Goal: Task Accomplishment & Management: Use online tool/utility

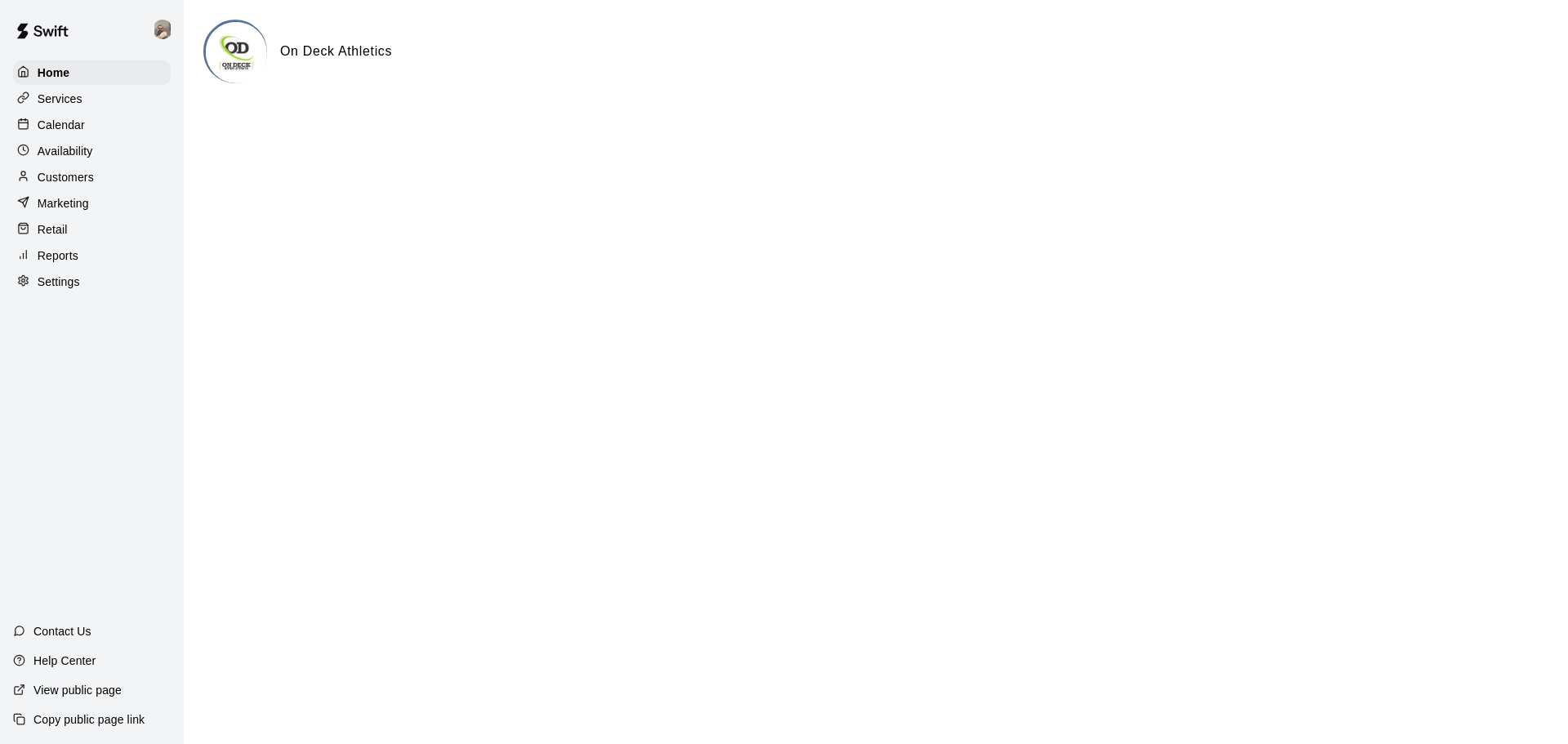
click at [87, 185] on p "Customers" at bounding box center [66, 177] width 57 height 17
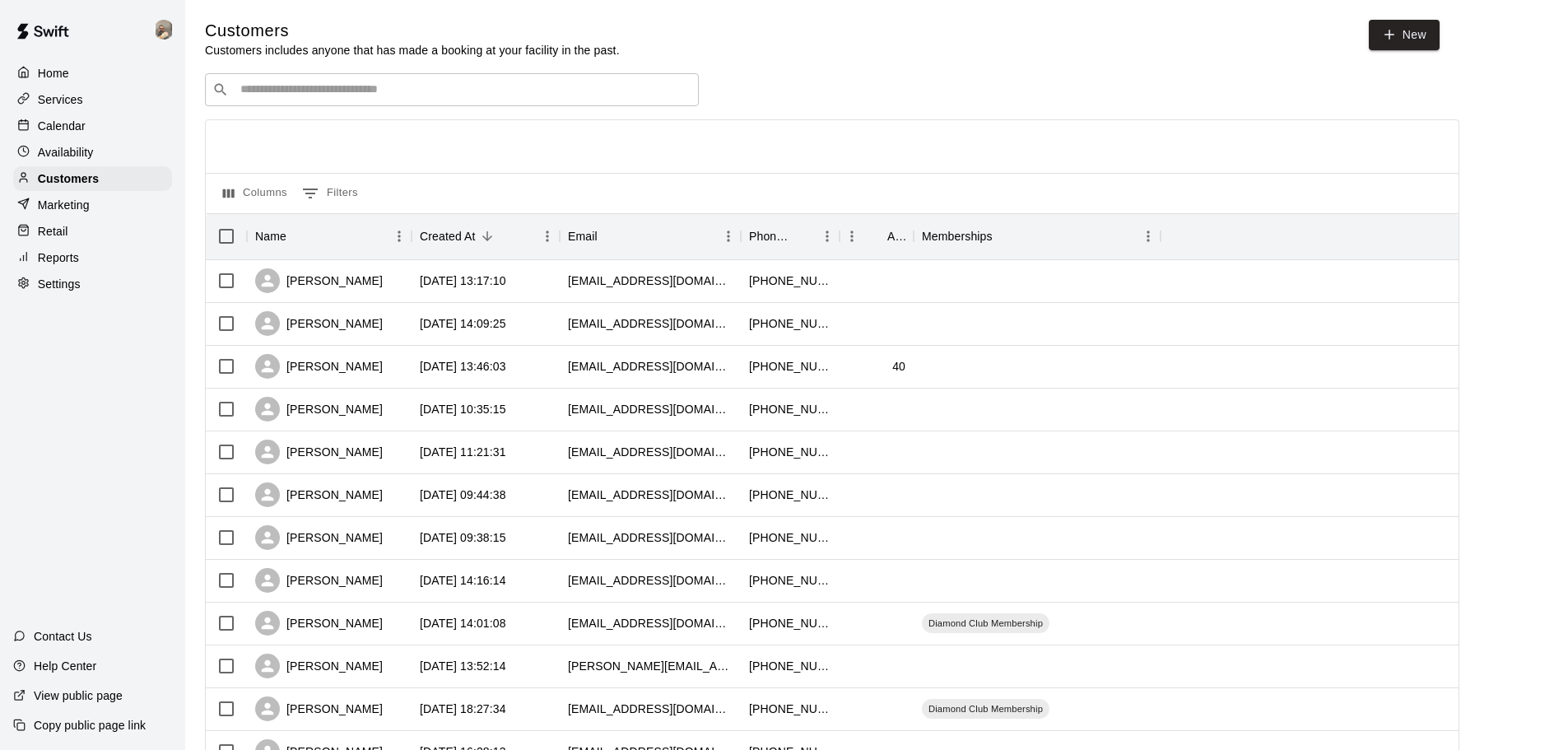
click at [307, 85] on input "Search customers by name or email" at bounding box center [463, 90] width 456 height 17
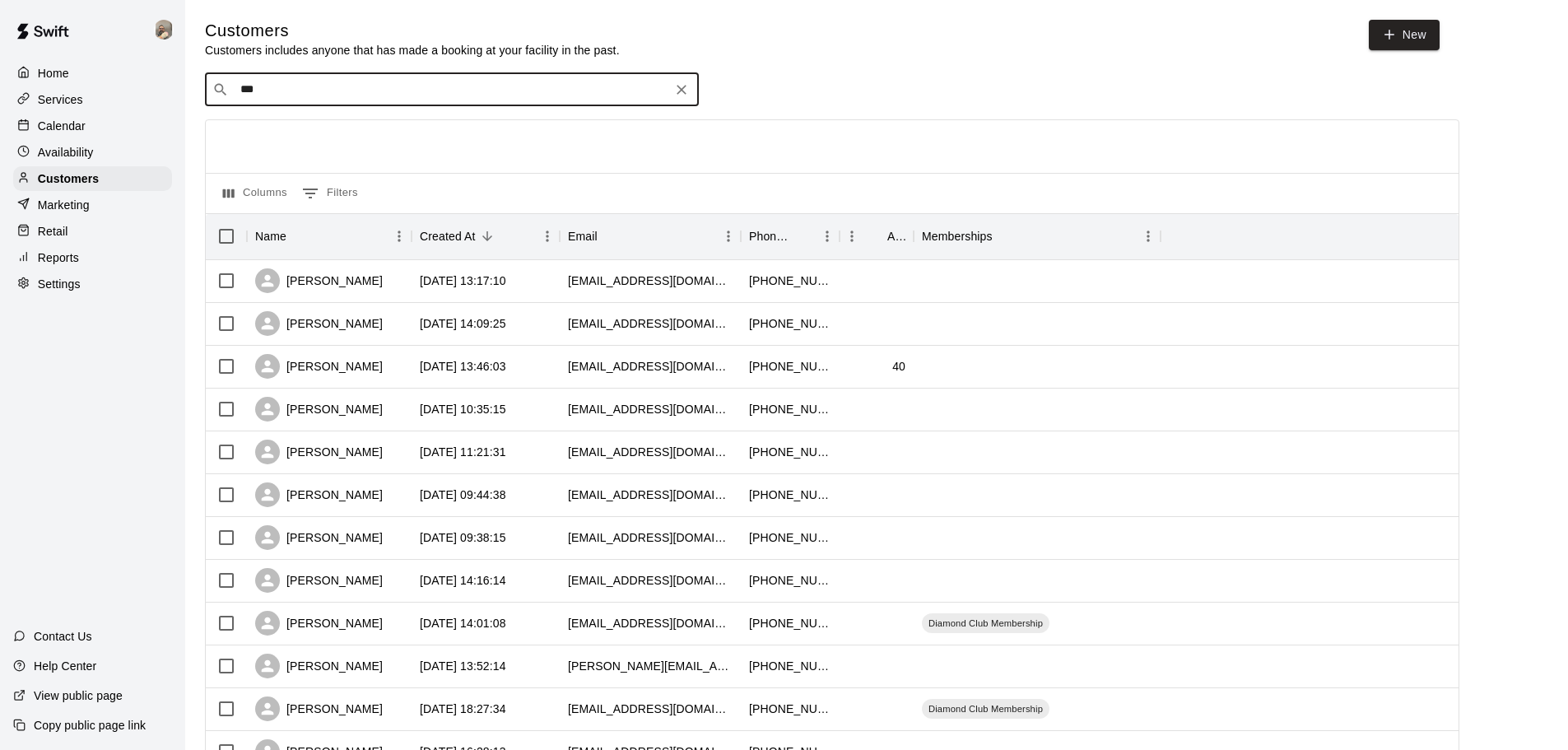
type input "****"
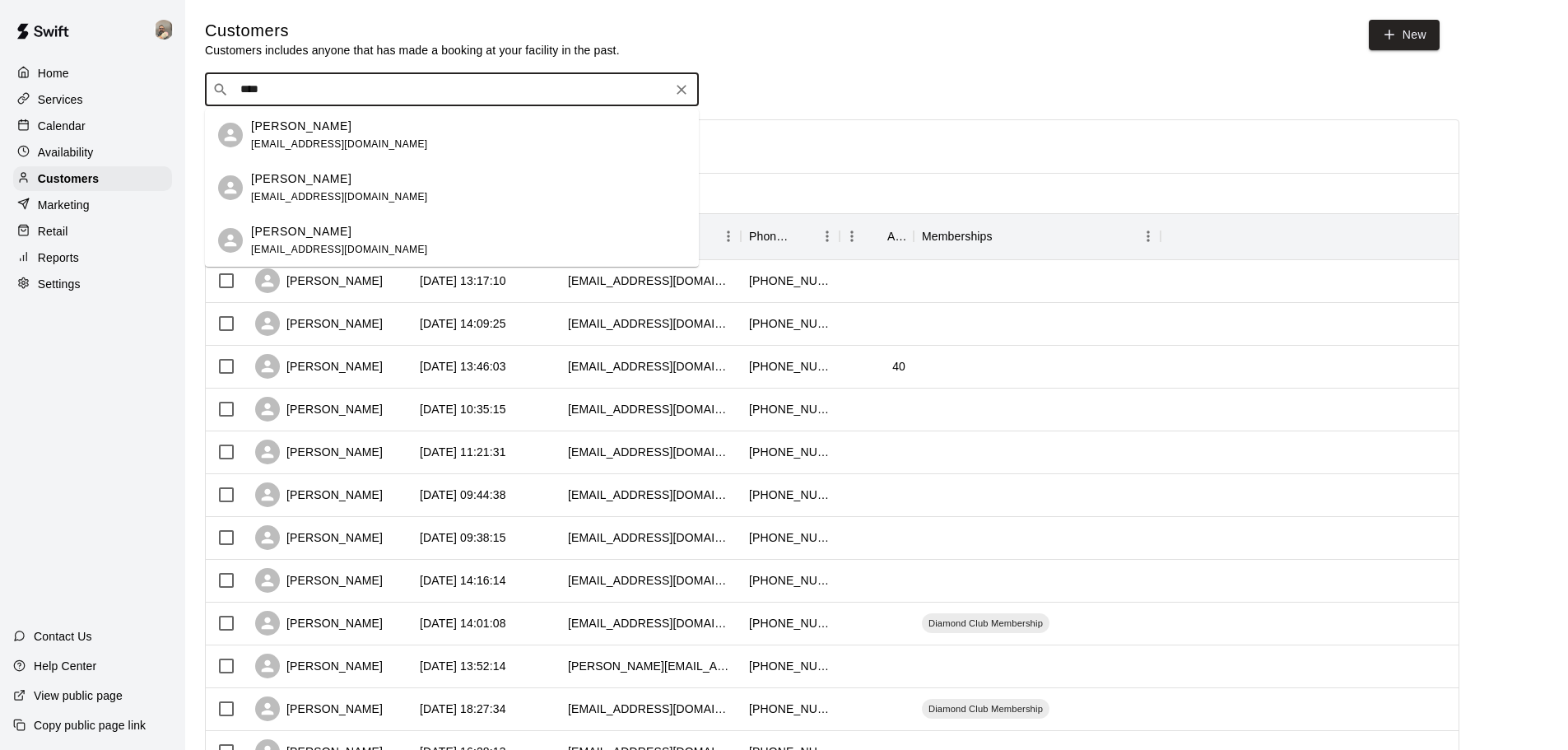
click at [367, 139] on div "[PERSON_NAME] [EMAIL_ADDRESS][DOMAIN_NAME]" at bounding box center [468, 135] width 434 height 35
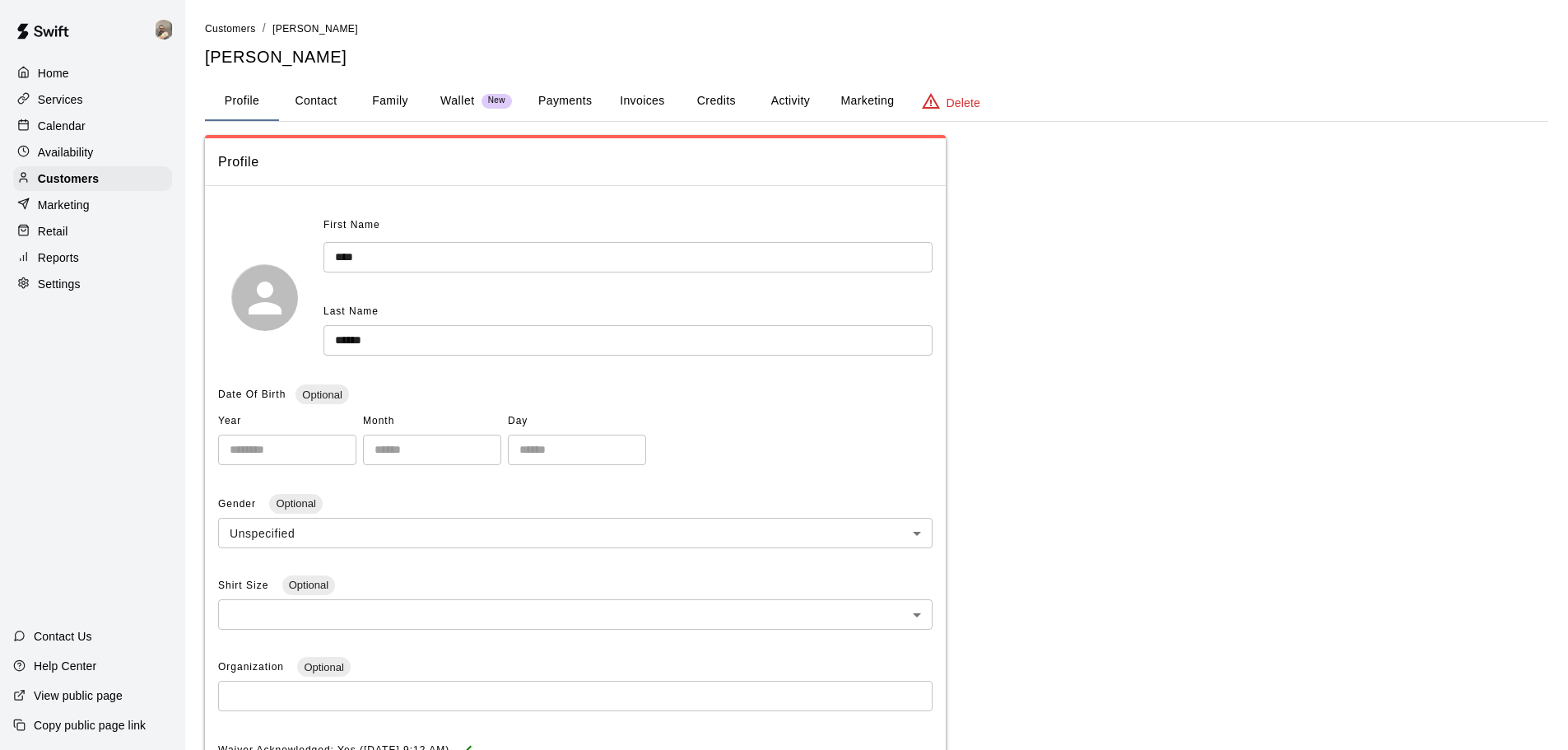
click at [725, 89] on button "Credits" at bounding box center [716, 101] width 74 height 39
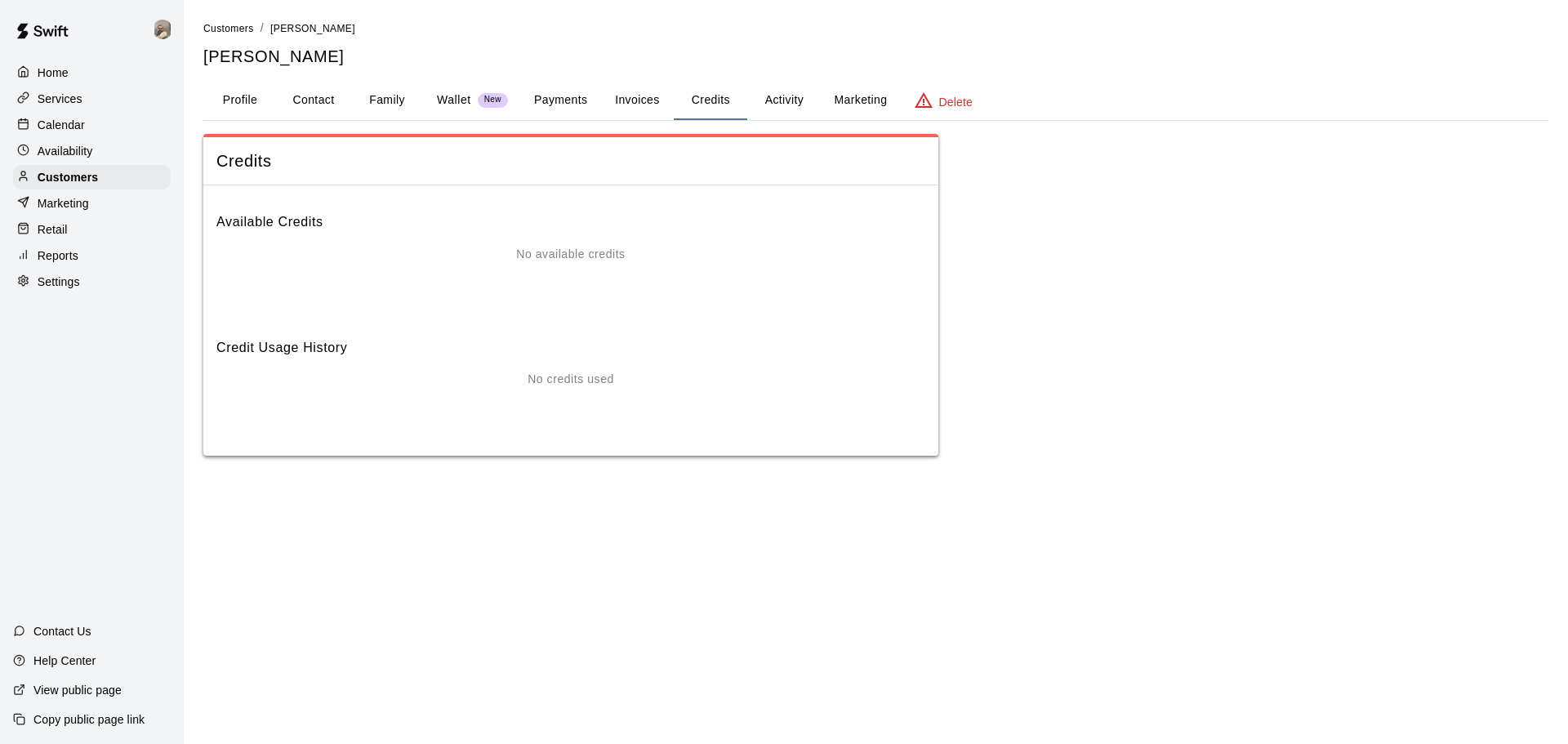
click at [775, 99] on button "Activity" at bounding box center [784, 100] width 73 height 39
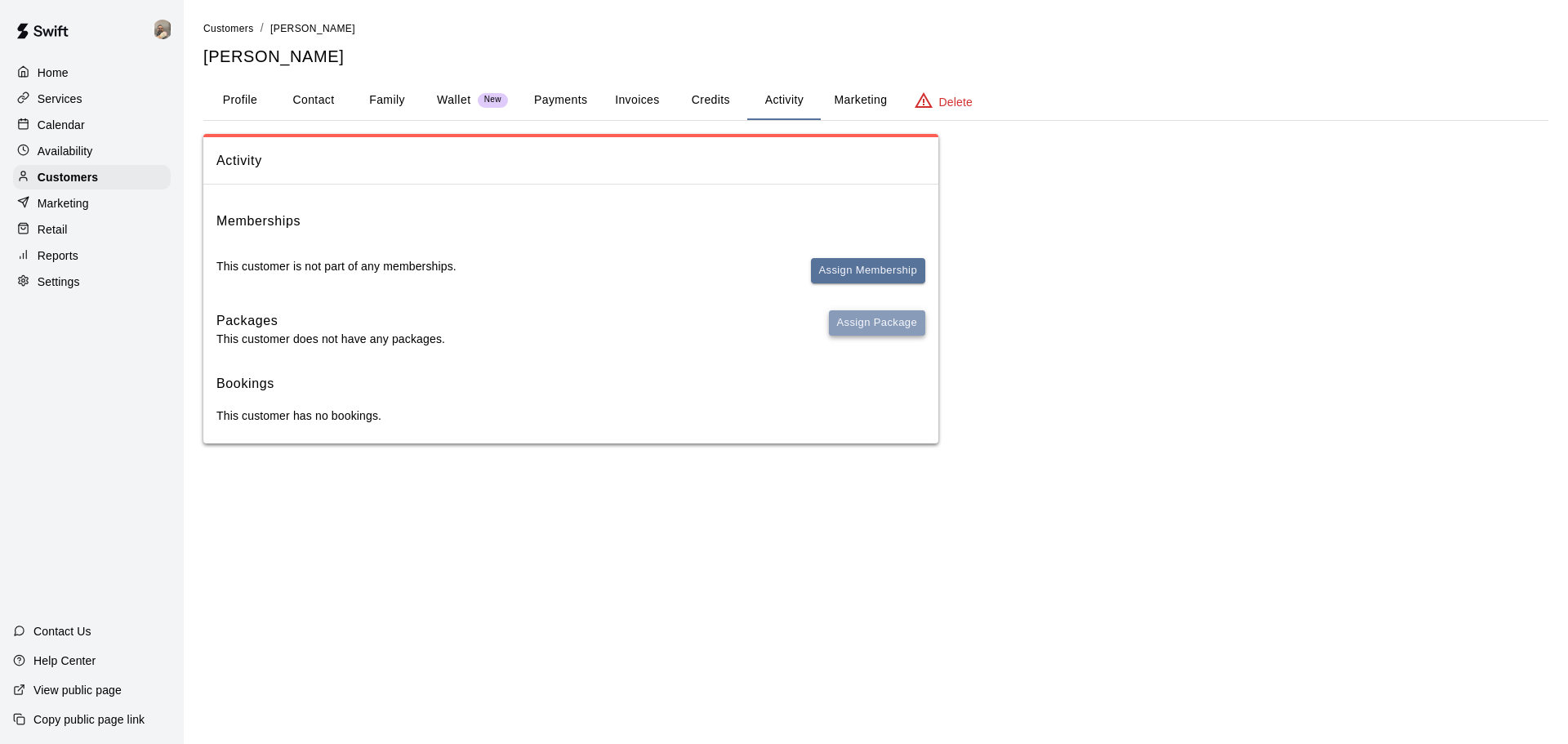
click at [903, 332] on button "Assign Package" at bounding box center [877, 322] width 97 height 25
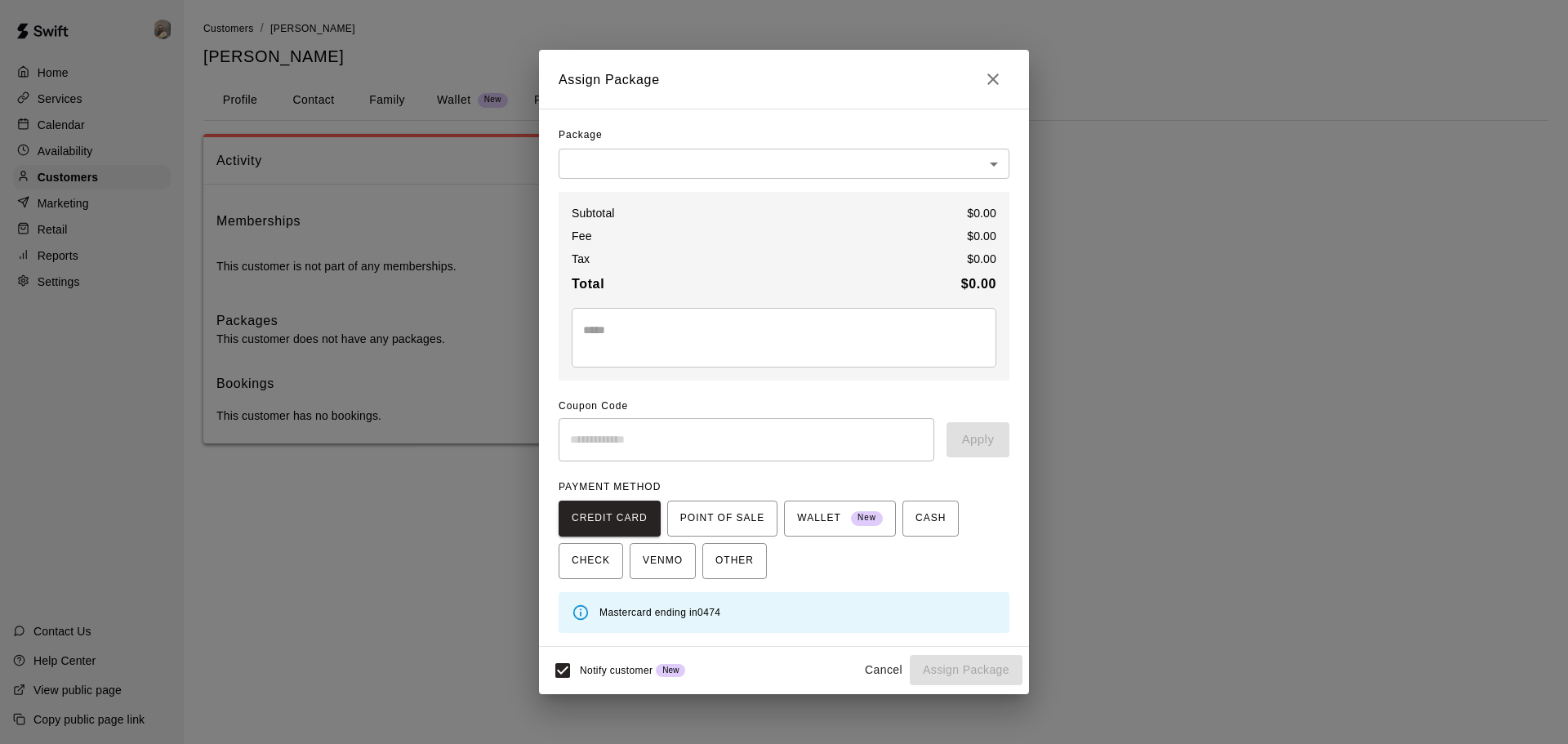
click at [682, 161] on body "Home Services Calendar Availability Customers Marketing Retail Reports Settings…" at bounding box center [784, 237] width 1568 height 476
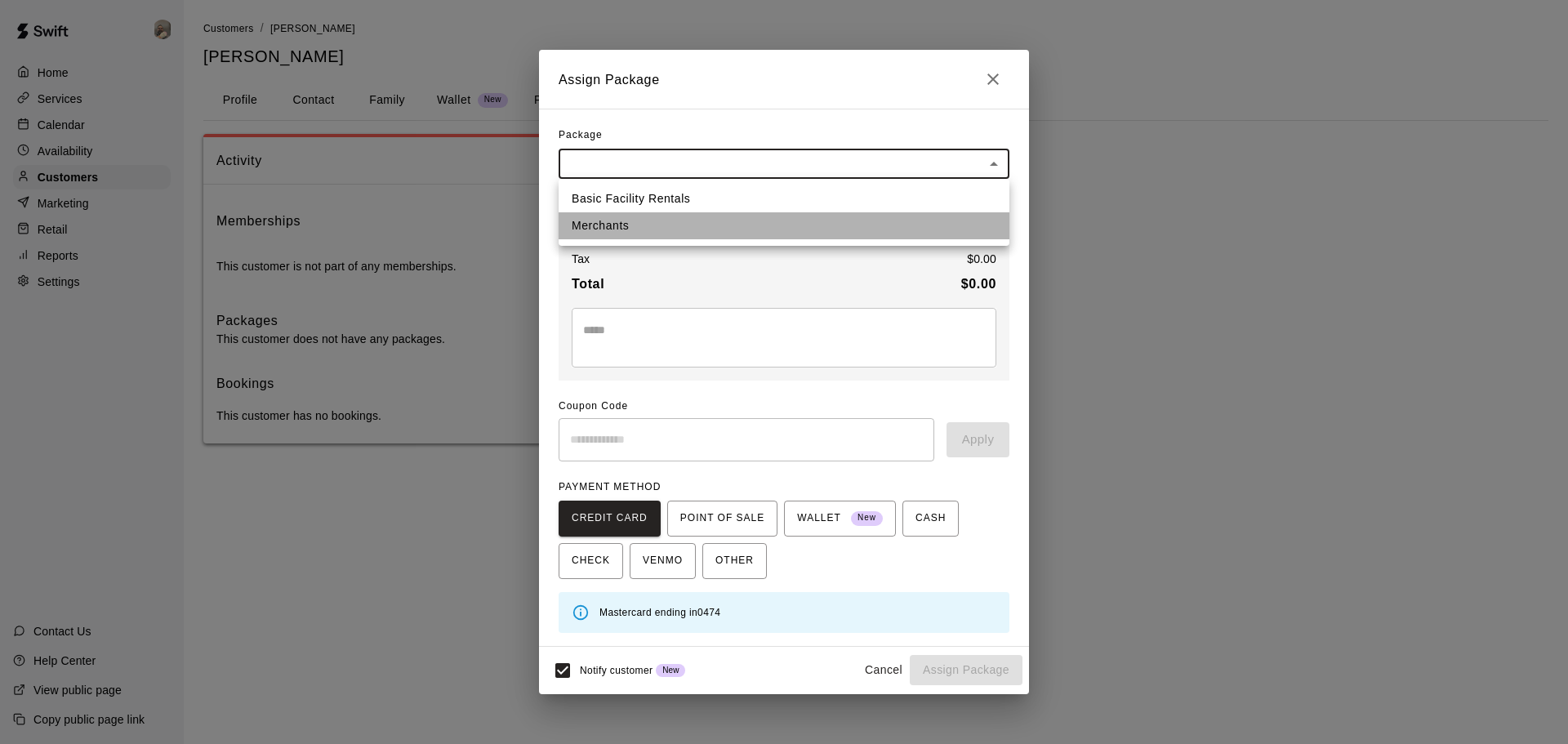
click at [657, 224] on li "Merchants" at bounding box center [783, 226] width 451 height 27
type input "**********"
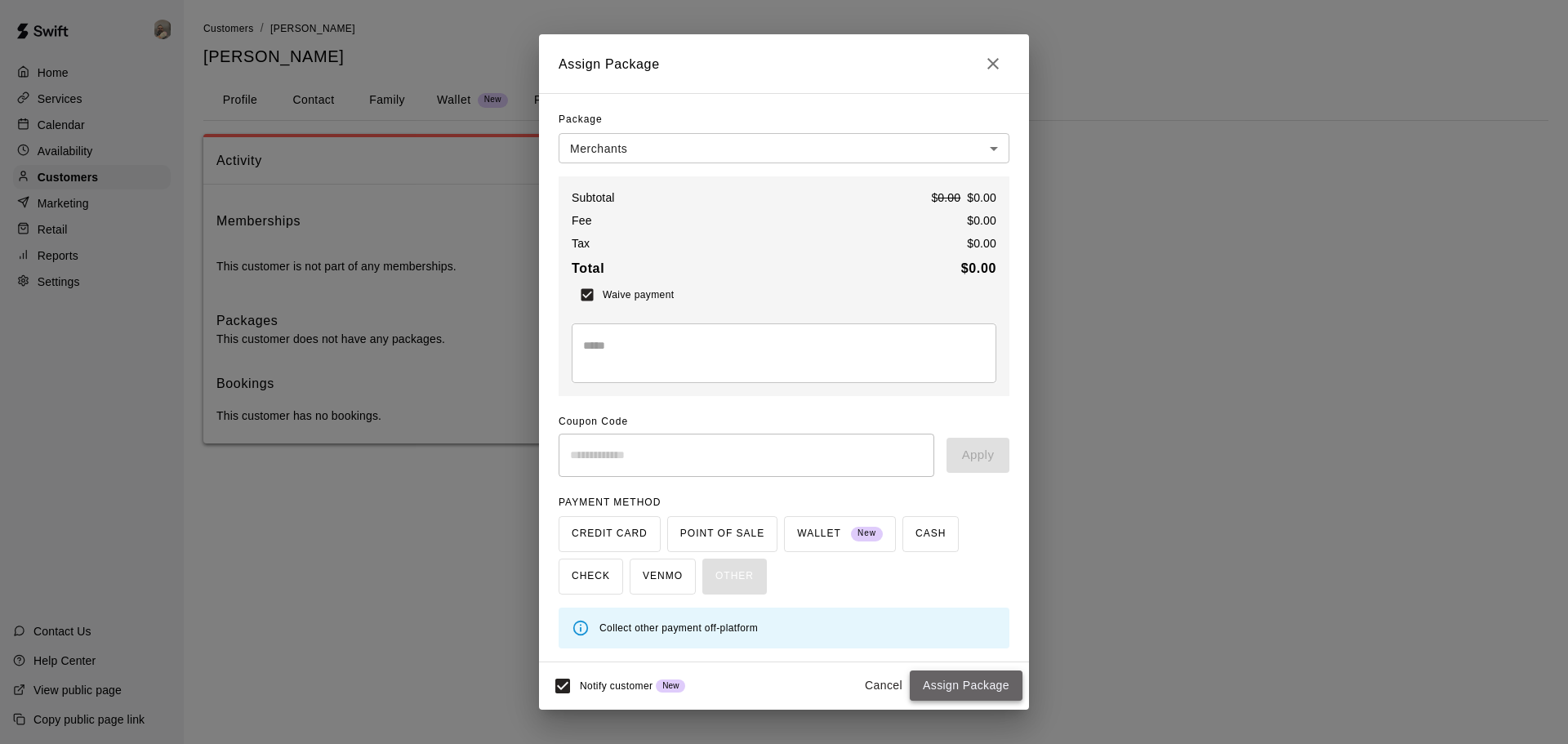
click at [954, 678] on button "Assign Package" at bounding box center [966, 686] width 112 height 30
